Goal: Task Accomplishment & Management: Manage account settings

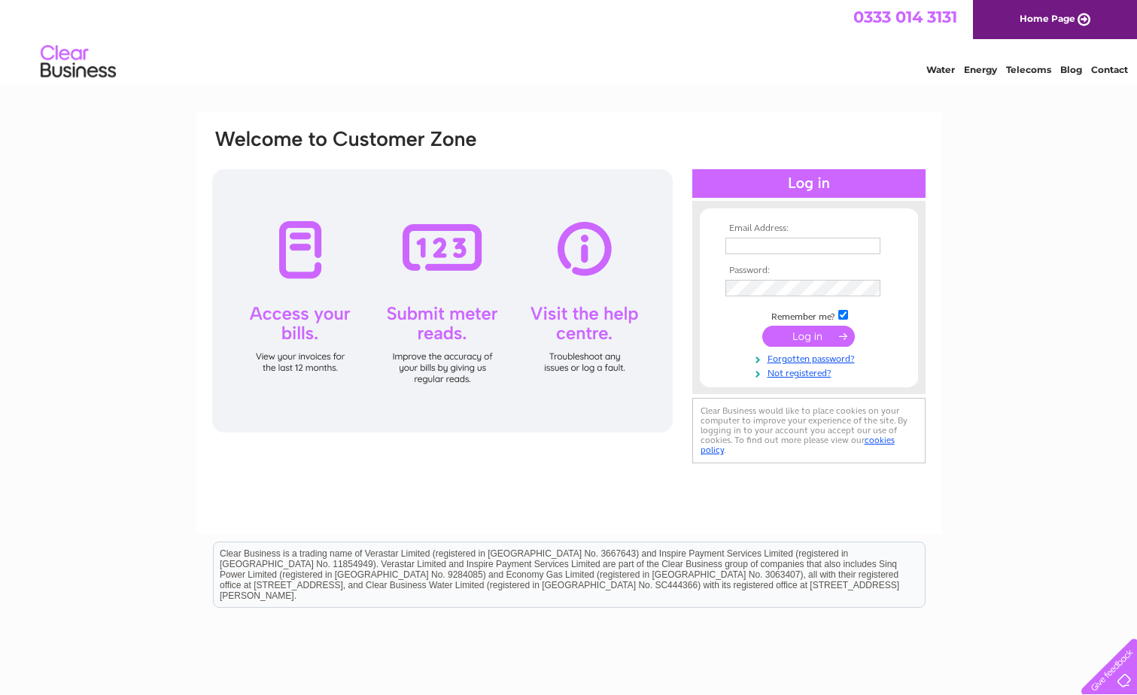
type input "dalzeljob@aol.com"
click at [802, 335] on input "submit" at bounding box center [808, 336] width 93 height 21
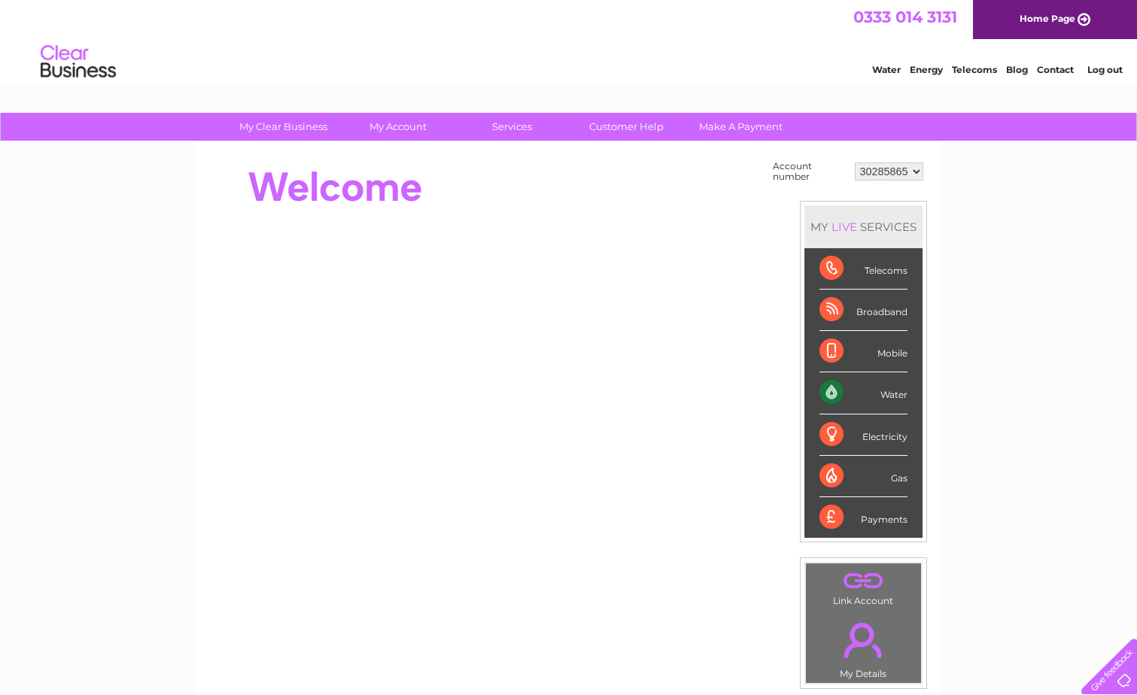
scroll to position [75, 0]
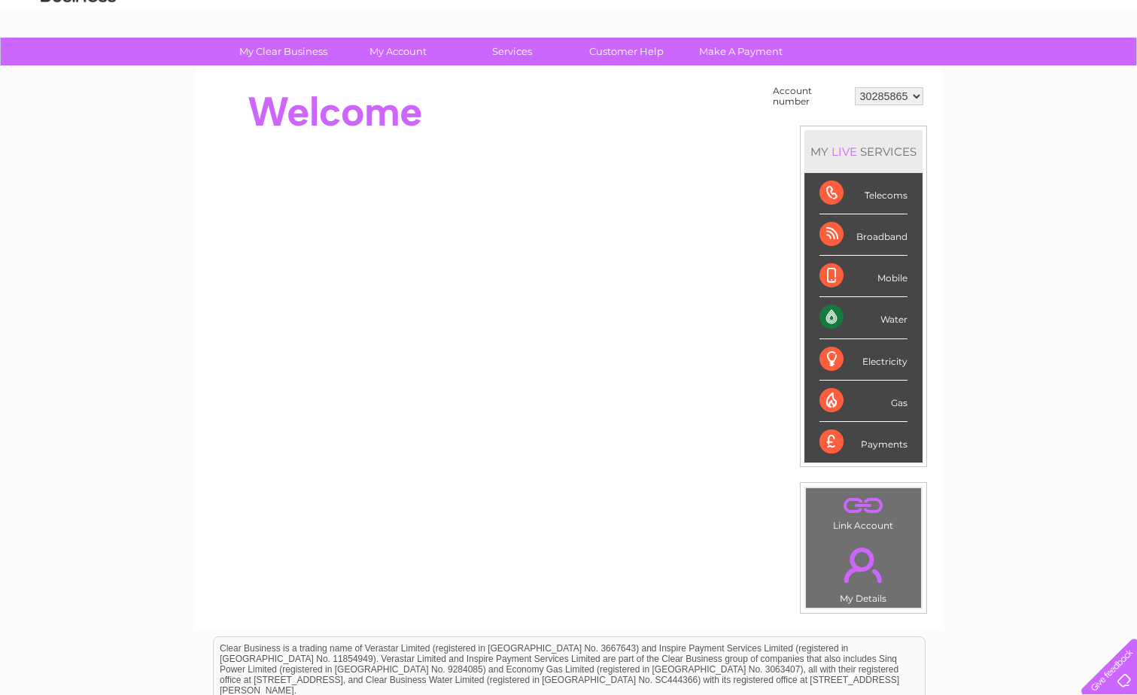
drag, startPoint x: 941, startPoint y: 426, endPoint x: 965, endPoint y: 445, distance: 30.4
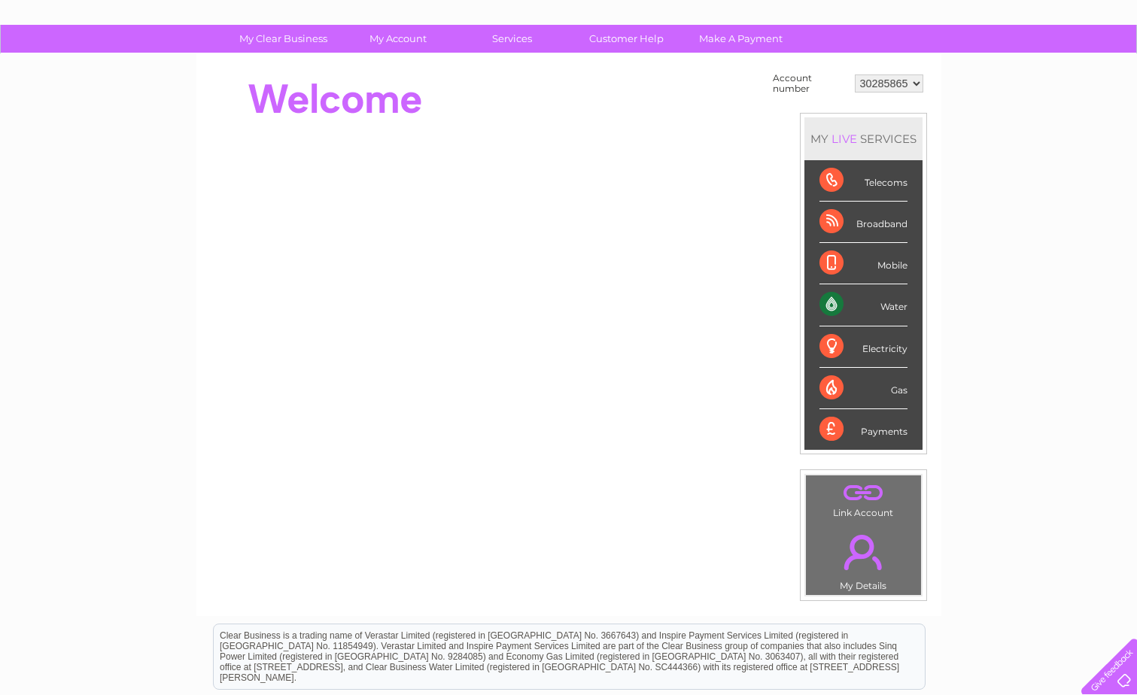
drag, startPoint x: 1044, startPoint y: 464, endPoint x: 1065, endPoint y: 493, distance: 35.1
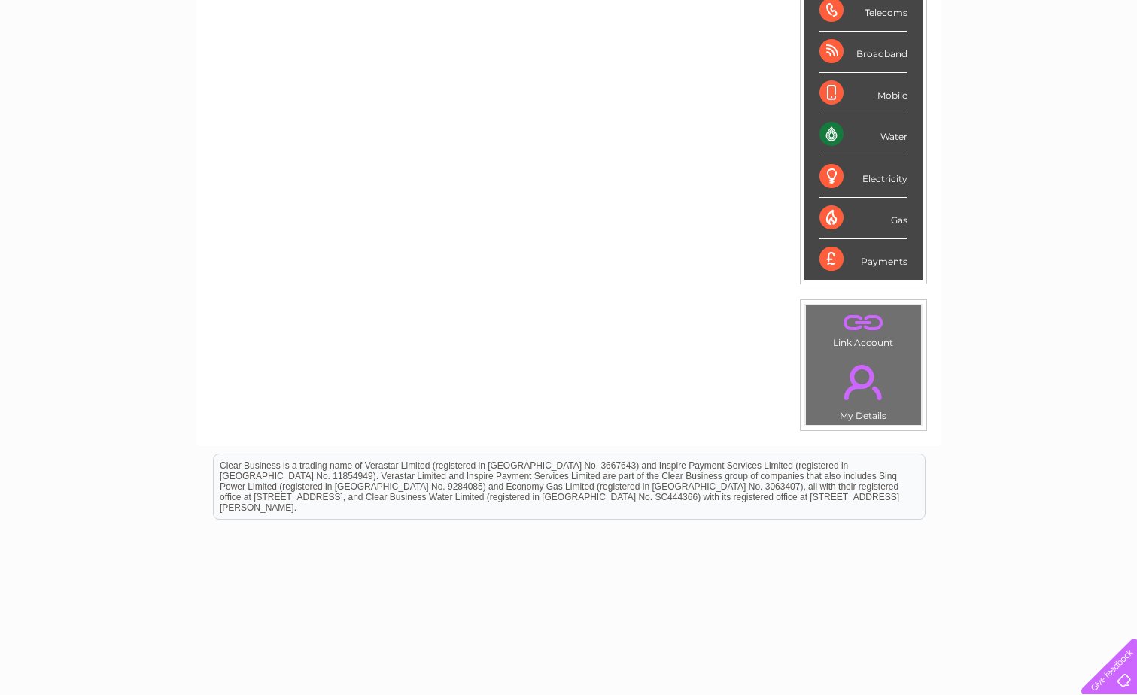
scroll to position [278, 0]
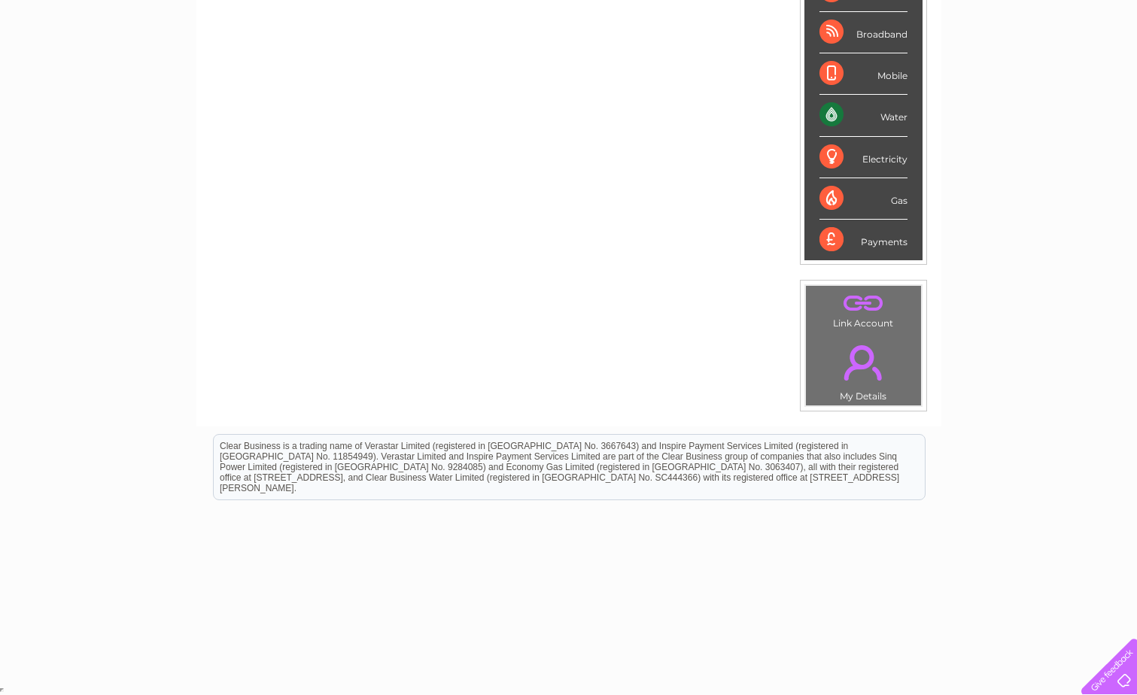
drag, startPoint x: 1133, startPoint y: 567, endPoint x: 1133, endPoint y: 529, distance: 38.4
click at [1133, 522] on html "Clear Business is a trading name of Verastar Limited (registered in [GEOGRAPHIC…" at bounding box center [568, 474] width 1137 height 96
click at [1135, 509] on html "Clear Business is a trading name of Verastar Limited (registered in [GEOGRAPHIC…" at bounding box center [568, 474] width 1137 height 96
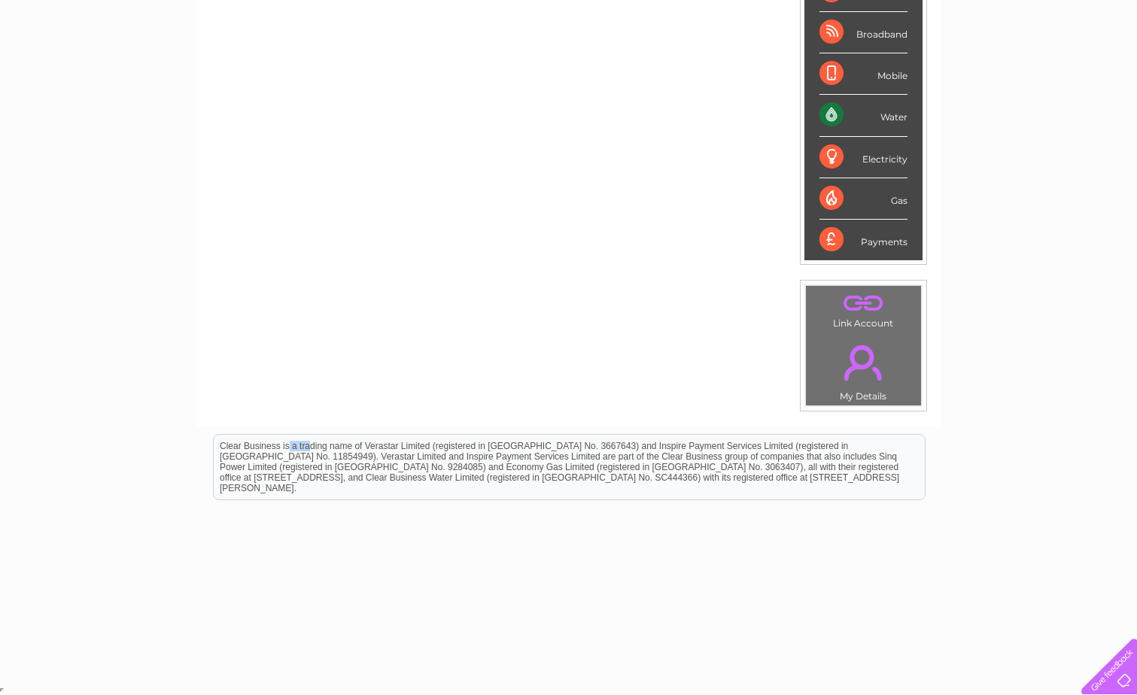
click at [1135, 509] on html "Clear Business is a trading name of Verastar Limited (registered in [GEOGRAPHIC…" at bounding box center [568, 474] width 1137 height 96
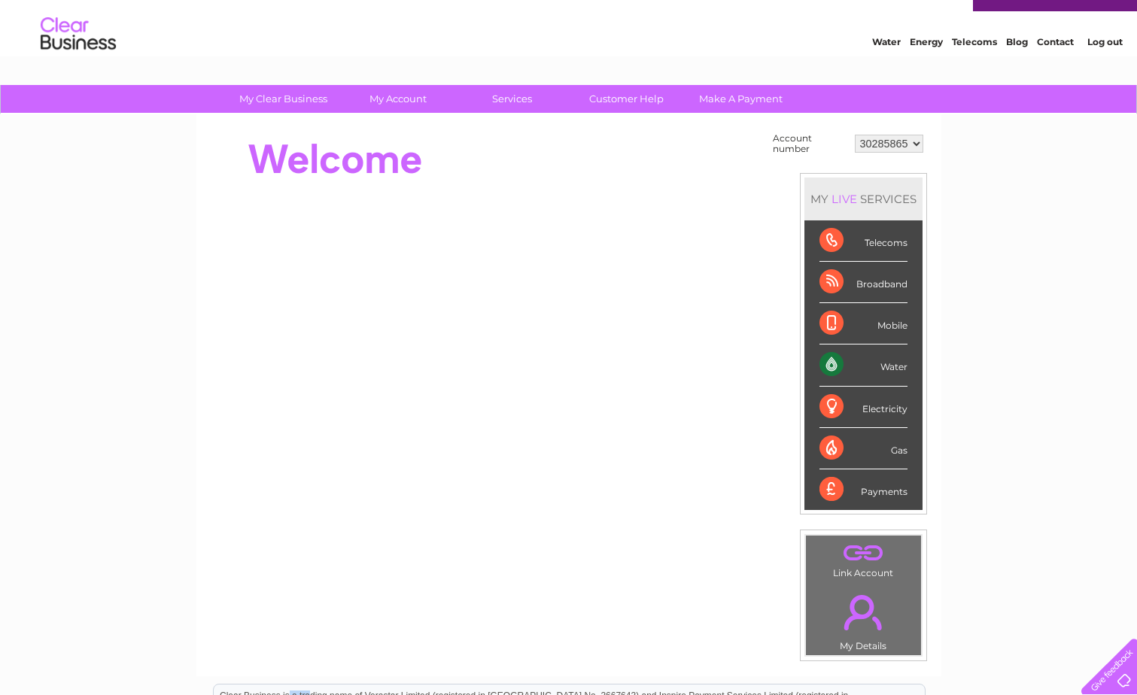
scroll to position [0, 0]
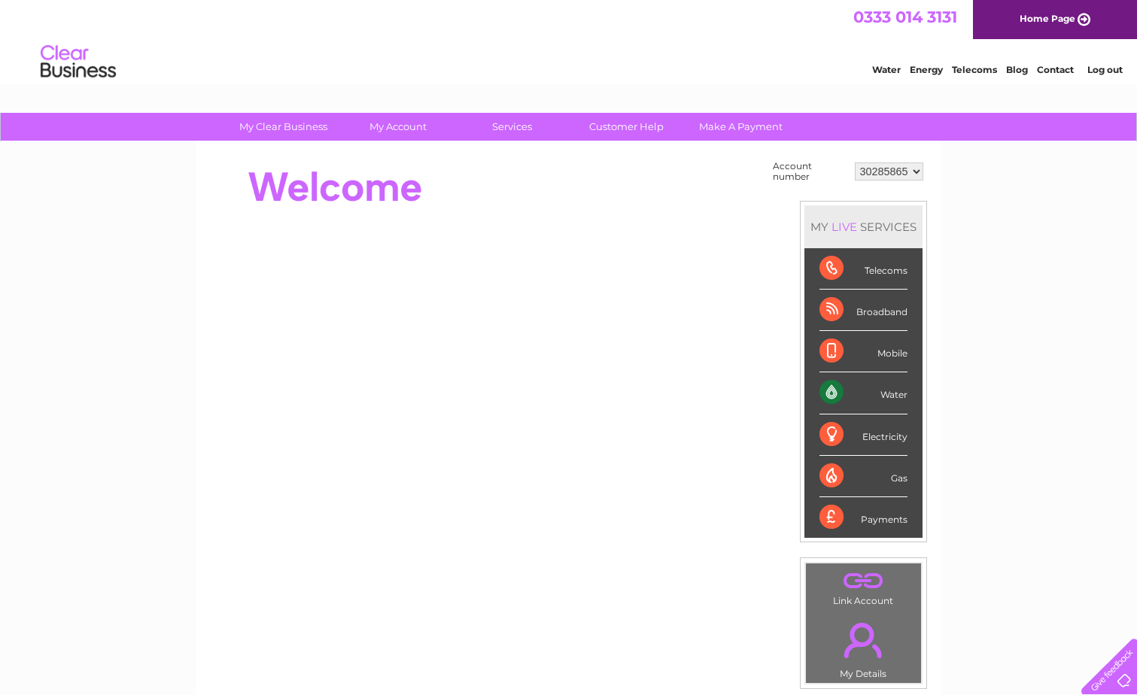
click at [1124, 284] on div "My Clear Business Login Details My Details My Preferences Link Account My Accou…" at bounding box center [568, 537] width 1137 height 849
